Goal: Navigation & Orientation: Find specific page/section

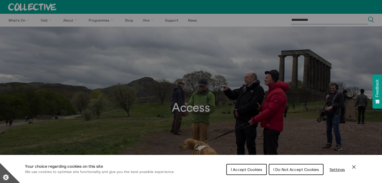
click at [353, 167] on icon "Close Cookie Control" at bounding box center [354, 168] width 4 height 4
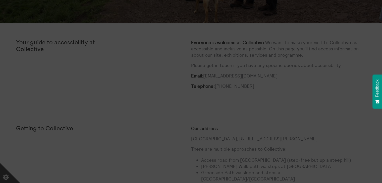
scroll to position [226, 0]
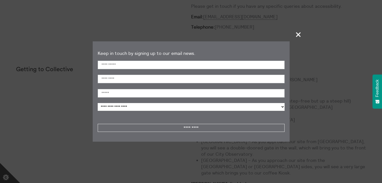
click at [295, 36] on span "+" at bounding box center [298, 34] width 15 height 15
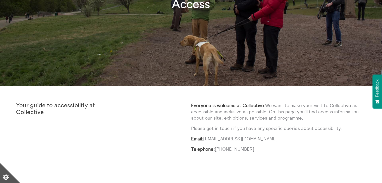
scroll to position [126, 0]
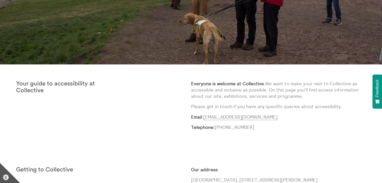
drag, startPoint x: 270, startPoint y: 117, endPoint x: 204, endPoint y: 113, distance: 66.2
click at [204, 113] on div "Everyone is welcome at Collective. We want to make your visit to Collective as …" at bounding box center [278, 108] width 175 height 54
copy link "[EMAIL_ADDRESS][DOMAIN_NAME]"
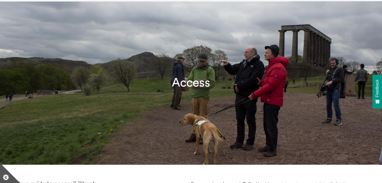
scroll to position [25, 0]
click at [229, 81] on h1 "Access" at bounding box center [191, 83] width 382 height 14
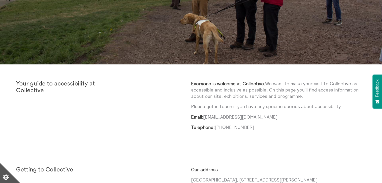
scroll to position [251, 0]
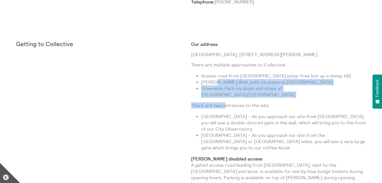
drag, startPoint x: 223, startPoint y: 98, endPoint x: 217, endPoint y: 83, distance: 16.3
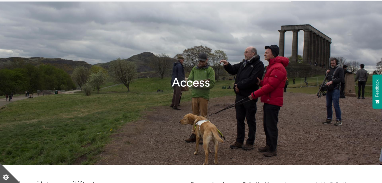
scroll to position [0, 0]
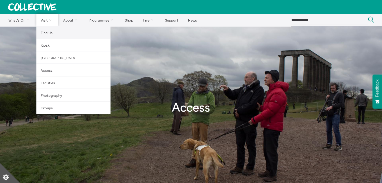
click at [49, 33] on link "Find Us" at bounding box center [73, 32] width 74 height 13
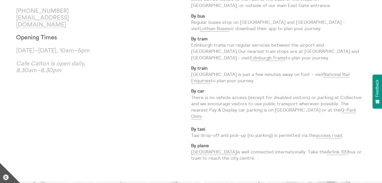
scroll to position [100, 0]
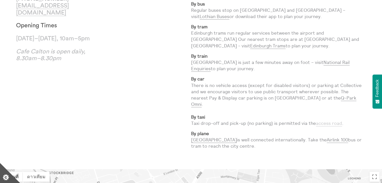
click at [332, 121] on link "access road" at bounding box center [329, 124] width 26 height 6
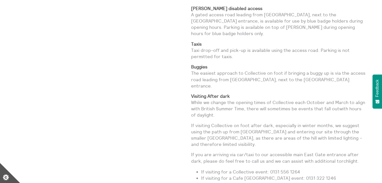
scroll to position [340, 0]
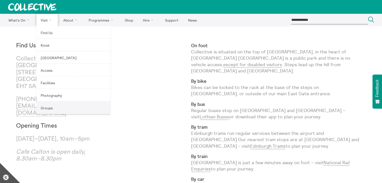
click at [49, 108] on link "Groups" at bounding box center [73, 108] width 74 height 13
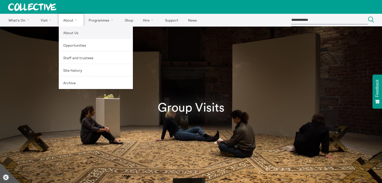
click at [74, 34] on link "About Us" at bounding box center [96, 32] width 74 height 13
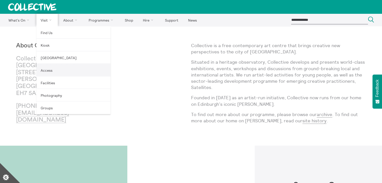
click at [51, 68] on link "Access" at bounding box center [73, 70] width 74 height 13
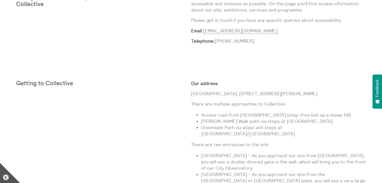
scroll to position [276, 0]
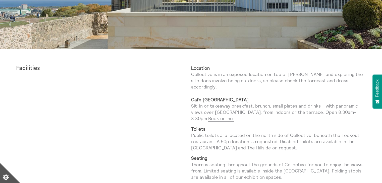
scroll to position [151, 0]
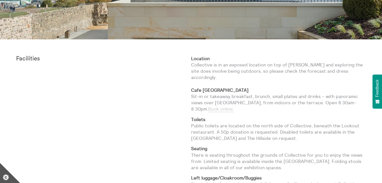
click at [234, 106] on link "Book online." at bounding box center [221, 109] width 26 height 6
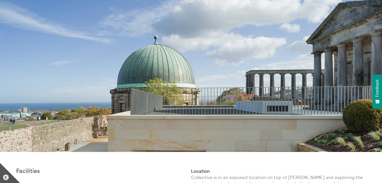
scroll to position [0, 0]
